Goal: Task Accomplishment & Management: Use online tool/utility

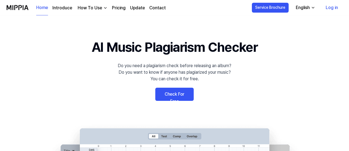
click at [185, 91] on link "Check For Free" at bounding box center [174, 94] width 38 height 13
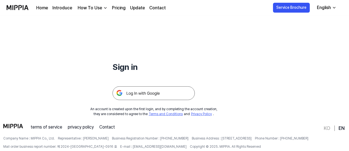
scroll to position [33, 0]
click at [180, 96] on img at bounding box center [153, 94] width 82 height 14
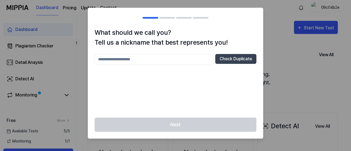
click at [209, 55] on input "text" at bounding box center [154, 59] width 119 height 11
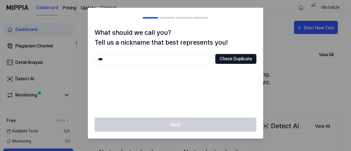
type input "***"
click at [219, 60] on button "Check Duplicate" at bounding box center [235, 59] width 41 height 10
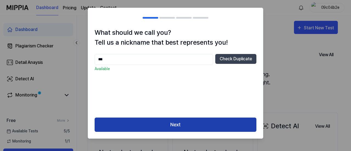
click at [168, 118] on button "Next" at bounding box center [176, 125] width 162 height 15
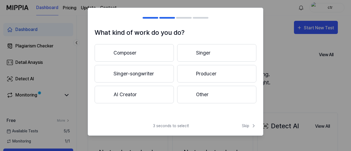
click at [167, 91] on button "AI Creator" at bounding box center [134, 95] width 79 height 18
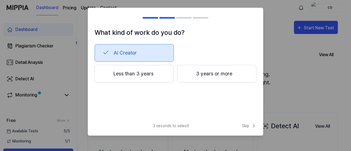
click at [136, 72] on button "Less than 3 years" at bounding box center [134, 74] width 79 height 18
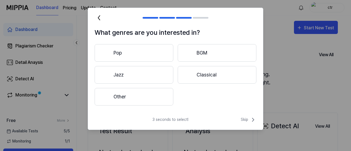
click at [148, 57] on button "Pop" at bounding box center [134, 53] width 79 height 18
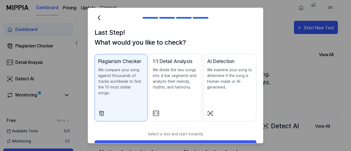
scroll to position [12, 0]
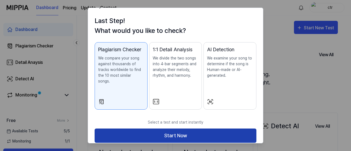
click at [176, 129] on button "Start Now" at bounding box center [176, 136] width 162 height 15
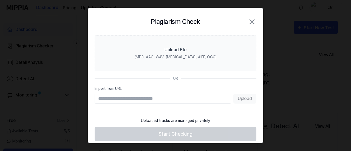
scroll to position [0, 0]
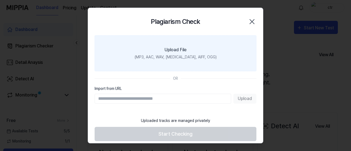
click at [175, 54] on div "(MP3, AAC, WAV, [MEDICAL_DATA], AIFF, OGG)" at bounding box center [176, 57] width 82 height 6
click at [0, 0] on input "Upload File (MP3, AAC, WAV, [MEDICAL_DATA], AIFF, OGG)" at bounding box center [0, 0] width 0 height 0
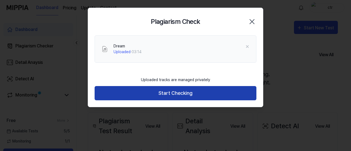
click at [176, 96] on button "Start Checking" at bounding box center [176, 93] width 162 height 15
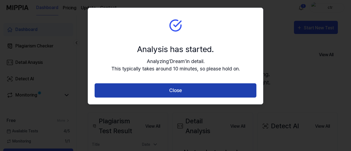
click at [186, 93] on button "Close" at bounding box center [176, 90] width 162 height 15
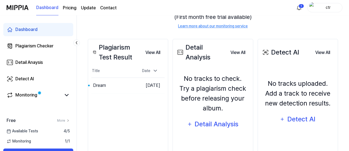
scroll to position [91, 0]
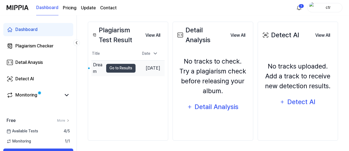
click at [146, 69] on td "[DATE]" at bounding box center [150, 68] width 29 height 16
click at [120, 64] on button "Go to Results" at bounding box center [120, 68] width 29 height 9
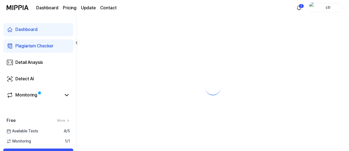
scroll to position [0, 0]
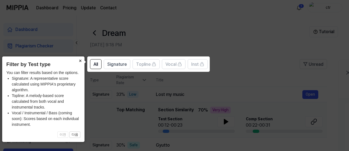
click at [81, 60] on button "×" at bounding box center [80, 61] width 9 height 8
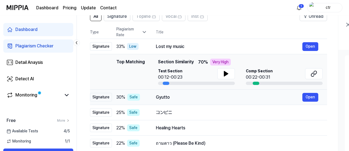
scroll to position [47, 0]
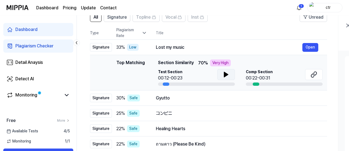
click at [223, 76] on icon at bounding box center [226, 74] width 7 height 7
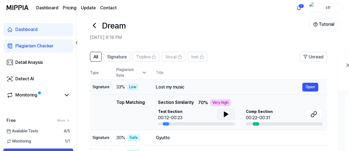
scroll to position [7, 0]
click at [163, 125] on div at bounding box center [166, 124] width 7 height 3
click at [229, 117] on button at bounding box center [226, 114] width 18 height 11
click at [229, 116] on button at bounding box center [226, 114] width 18 height 11
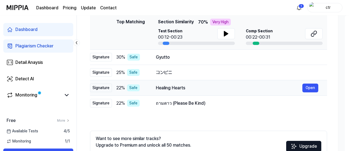
scroll to position [0, 0]
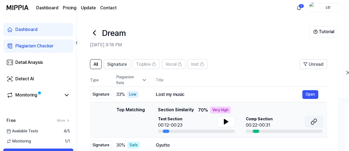
click at [314, 122] on icon at bounding box center [314, 122] width 7 height 7
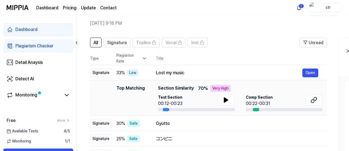
scroll to position [22, 0]
click at [254, 109] on div at bounding box center [256, 109] width 7 height 3
click at [311, 71] on button "Open" at bounding box center [310, 72] width 16 height 9
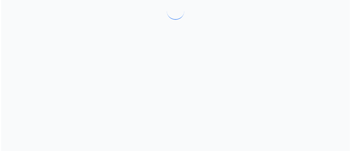
scroll to position [0, 0]
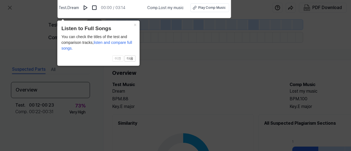
click at [82, 4] on div "Test . Dream 00:00 / 03:14" at bounding box center [92, 7] width 67 height 9
click at [86, 6] on img at bounding box center [85, 7] width 5 height 5
click at [88, 6] on img at bounding box center [85, 7] width 5 height 5
click at [137, 26] on button "×" at bounding box center [135, 25] width 9 height 8
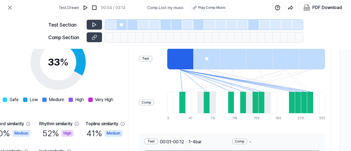
scroll to position [136, 127]
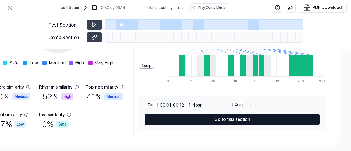
click at [241, 117] on button "Go to this section" at bounding box center [232, 119] width 175 height 11
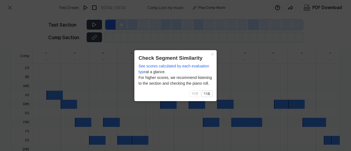
scroll to position [214, 94]
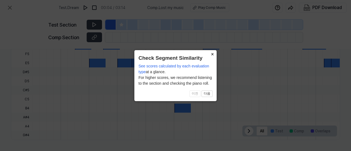
click at [213, 54] on button "×" at bounding box center [212, 54] width 9 height 8
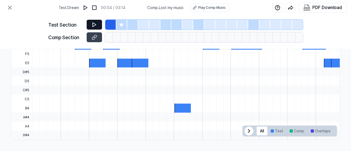
click at [96, 20] on button at bounding box center [94, 25] width 15 height 10
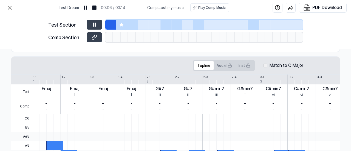
scroll to position [83, 94]
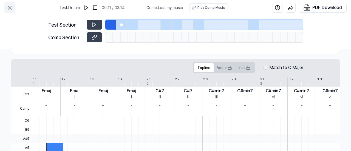
click at [8, 7] on icon at bounding box center [10, 7] width 7 height 7
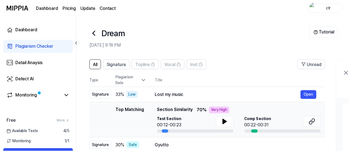
scroll to position [22, 0]
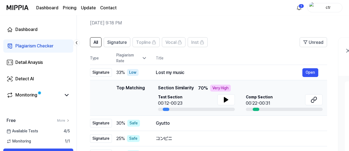
click at [166, 109] on div at bounding box center [166, 109] width 7 height 3
click at [211, 89] on div "Very High" at bounding box center [220, 88] width 21 height 7
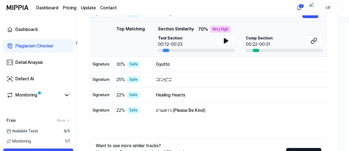
scroll to position [81, 0]
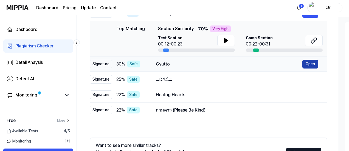
click at [309, 64] on button "Open" at bounding box center [310, 64] width 16 height 9
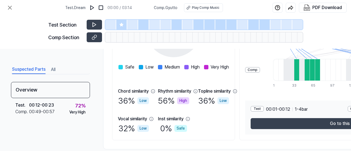
scroll to position [142, 0]
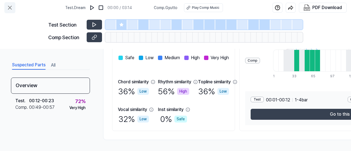
click at [7, 6] on icon at bounding box center [10, 7] width 7 height 7
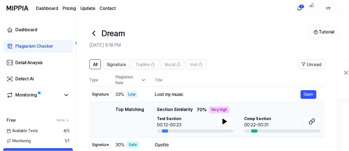
scroll to position [81, 0]
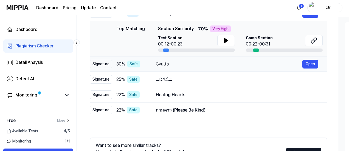
click at [108, 65] on div "Signature" at bounding box center [101, 64] width 22 height 9
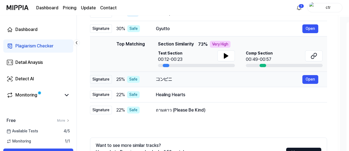
scroll to position [69, 0]
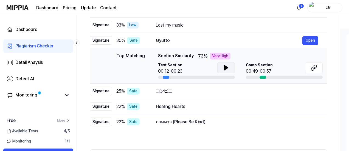
click at [224, 68] on icon at bounding box center [226, 67] width 4 height 5
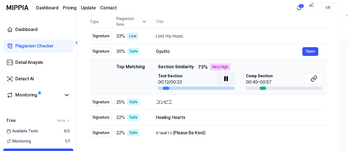
scroll to position [58, 0]
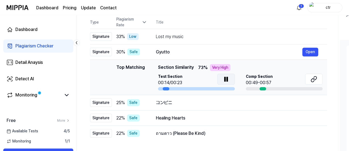
click at [229, 79] on button at bounding box center [226, 79] width 18 height 11
click at [315, 79] on icon at bounding box center [314, 79] width 7 height 7
click at [220, 77] on button at bounding box center [226, 79] width 18 height 11
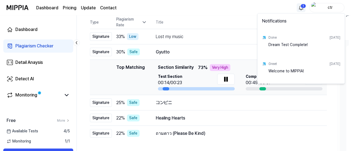
click at [298, 8] on html "Dashboard Pricing Update Contact 1 ctr Dashboard Plagiarism Checker Detail Anay…" at bounding box center [175, 17] width 351 height 151
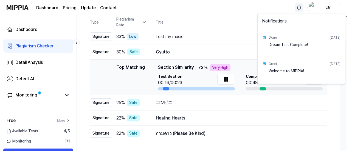
click at [298, 8] on html "Dashboard Pricing Update Contact ctr Dashboard Plagiarism Checker Detail Anaysi…" at bounding box center [174, 17] width 349 height 151
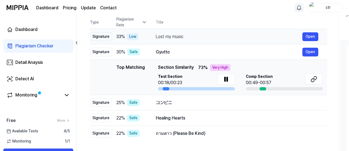
click at [192, 41] on div "Lost my music Open" at bounding box center [237, 36] width 162 height 9
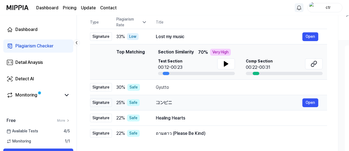
click at [193, 100] on div "コンビニ" at bounding box center [229, 103] width 147 height 7
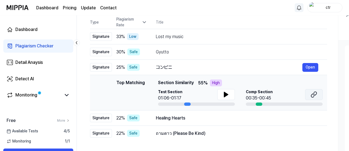
click at [316, 94] on icon at bounding box center [314, 94] width 7 height 7
click at [220, 96] on button at bounding box center [226, 94] width 18 height 11
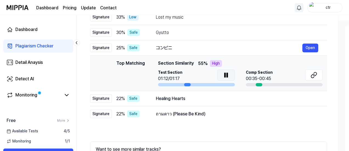
click at [229, 75] on icon at bounding box center [226, 75] width 7 height 7
click at [203, 96] on div "Healing Hearts" at bounding box center [229, 98] width 147 height 7
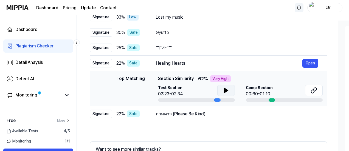
click at [220, 90] on button at bounding box center [226, 90] width 18 height 11
click at [226, 90] on icon at bounding box center [226, 90] width 7 height 7
click at [313, 94] on button at bounding box center [314, 90] width 18 height 11
click at [221, 95] on button at bounding box center [226, 90] width 18 height 11
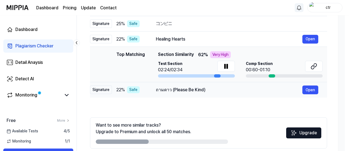
click at [209, 90] on div "ถามดาว (Please Be Kind)" at bounding box center [229, 90] width 147 height 7
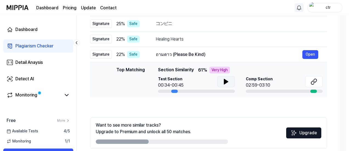
click at [223, 80] on icon at bounding box center [226, 81] width 7 height 7
click at [314, 83] on icon at bounding box center [314, 81] width 7 height 7
click at [227, 80] on icon at bounding box center [227, 82] width 1 height 4
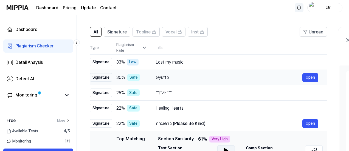
scroll to position [32, 0]
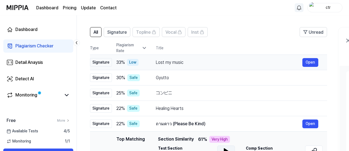
click at [134, 66] on div "Low" at bounding box center [133, 62] width 12 height 7
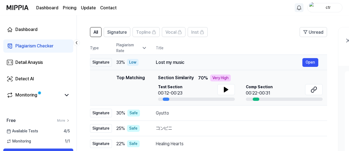
click at [134, 66] on div "Low" at bounding box center [133, 62] width 12 height 7
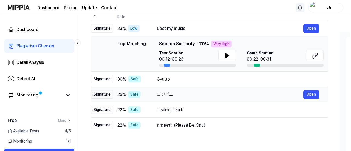
scroll to position [0, 0]
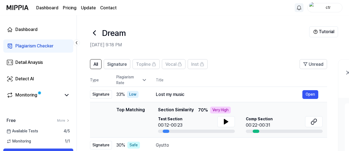
click at [93, 31] on icon at bounding box center [94, 33] width 9 height 9
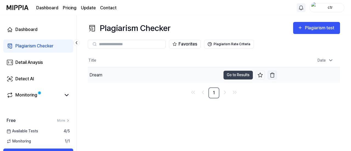
click at [274, 72] on img "button" at bounding box center [272, 74] width 5 height 5
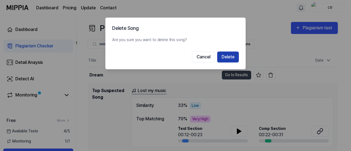
click at [239, 55] on button "Delete" at bounding box center [228, 57] width 22 height 11
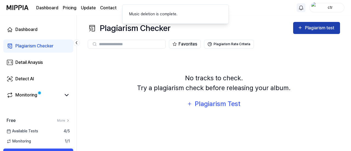
click at [324, 28] on div "Plagiarism test" at bounding box center [320, 27] width 31 height 7
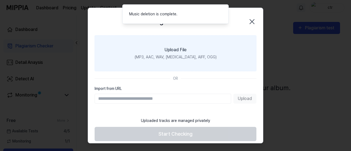
click at [201, 50] on label "Upload File (MP3, AAC, WAV, [MEDICAL_DATA], AIFF, OGG)" at bounding box center [176, 53] width 162 height 36
click at [0, 0] on input "Upload File (MP3, AAC, WAV, [MEDICAL_DATA], AIFF, OGG)" at bounding box center [0, 0] width 0 height 0
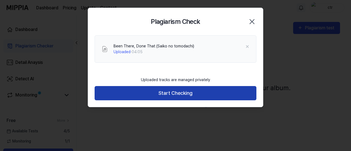
click at [183, 92] on button "Start Checking" at bounding box center [176, 93] width 162 height 15
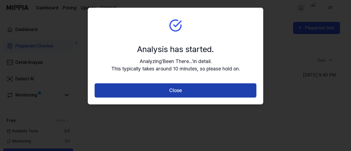
click at [172, 85] on button "Close" at bounding box center [176, 90] width 162 height 15
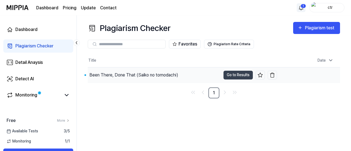
click at [173, 75] on div "Been There, Done That (Saiko no tomodachi)" at bounding box center [133, 75] width 89 height 7
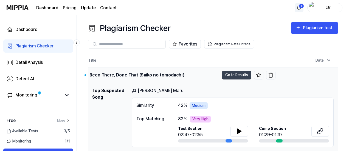
scroll to position [15, 0]
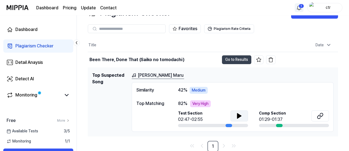
click at [242, 114] on icon at bounding box center [239, 116] width 7 height 7
click at [318, 115] on icon at bounding box center [318, 117] width 3 height 4
click at [235, 114] on button at bounding box center [239, 116] width 18 height 11
click at [238, 114] on icon at bounding box center [239, 116] width 4 height 5
click at [278, 125] on div at bounding box center [279, 125] width 7 height 3
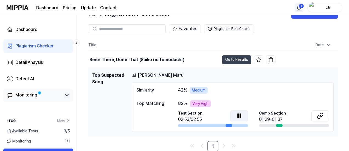
click at [66, 95] on icon at bounding box center [66, 95] width 3 height 2
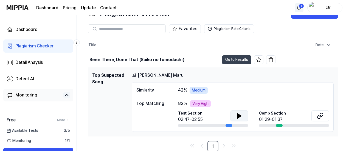
click at [66, 94] on icon at bounding box center [66, 95] width 7 height 7
click at [235, 117] on button at bounding box center [239, 116] width 18 height 11
click at [182, 73] on div "[PERSON_NAME] Maru" at bounding box center [233, 75] width 202 height 7
click at [167, 76] on link "[PERSON_NAME] Maru" at bounding box center [158, 75] width 52 height 7
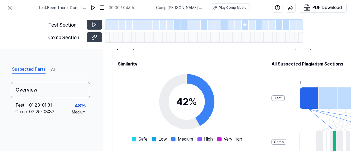
scroll to position [60, 0]
